Goal: Information Seeking & Learning: Learn about a topic

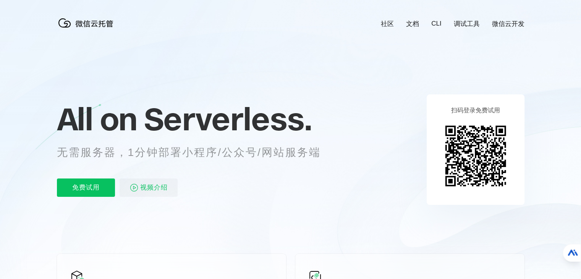
scroll to position [0, 1359]
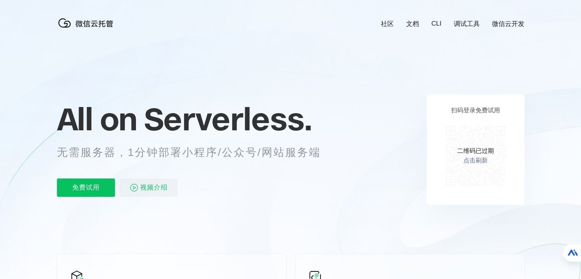
click at [267, 55] on icon at bounding box center [291, 206] width 734 height 413
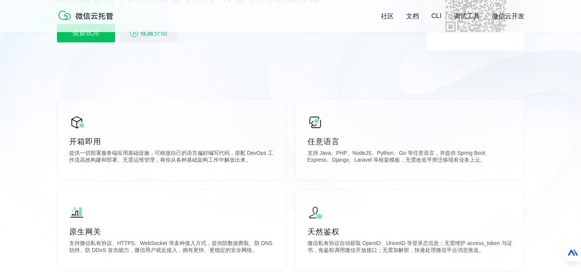
scroll to position [229, 0]
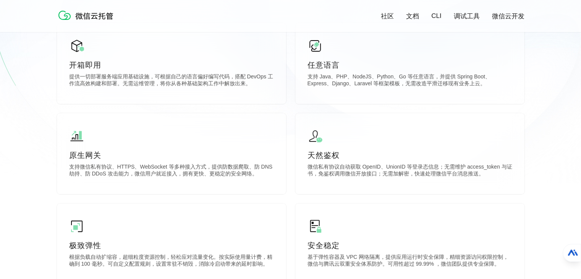
click at [439, 17] on link "CLI" at bounding box center [437, 16] width 10 height 8
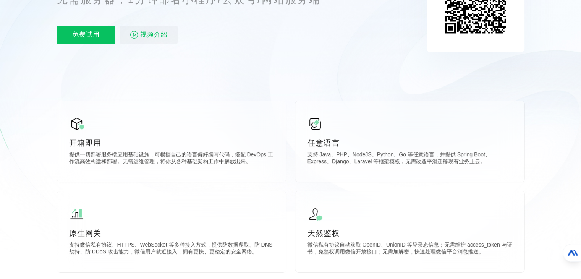
scroll to position [0, 0]
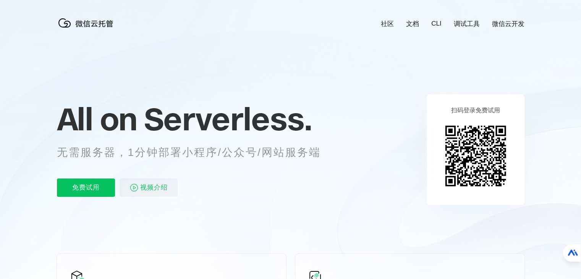
scroll to position [76, 0]
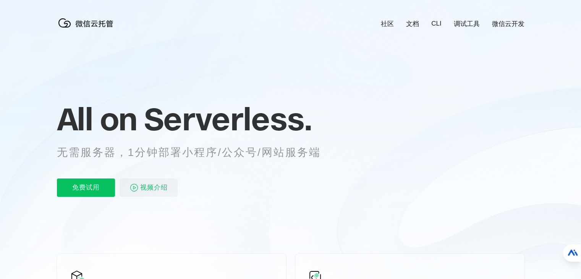
scroll to position [0, 1359]
